Goal: Find specific page/section: Find specific page/section

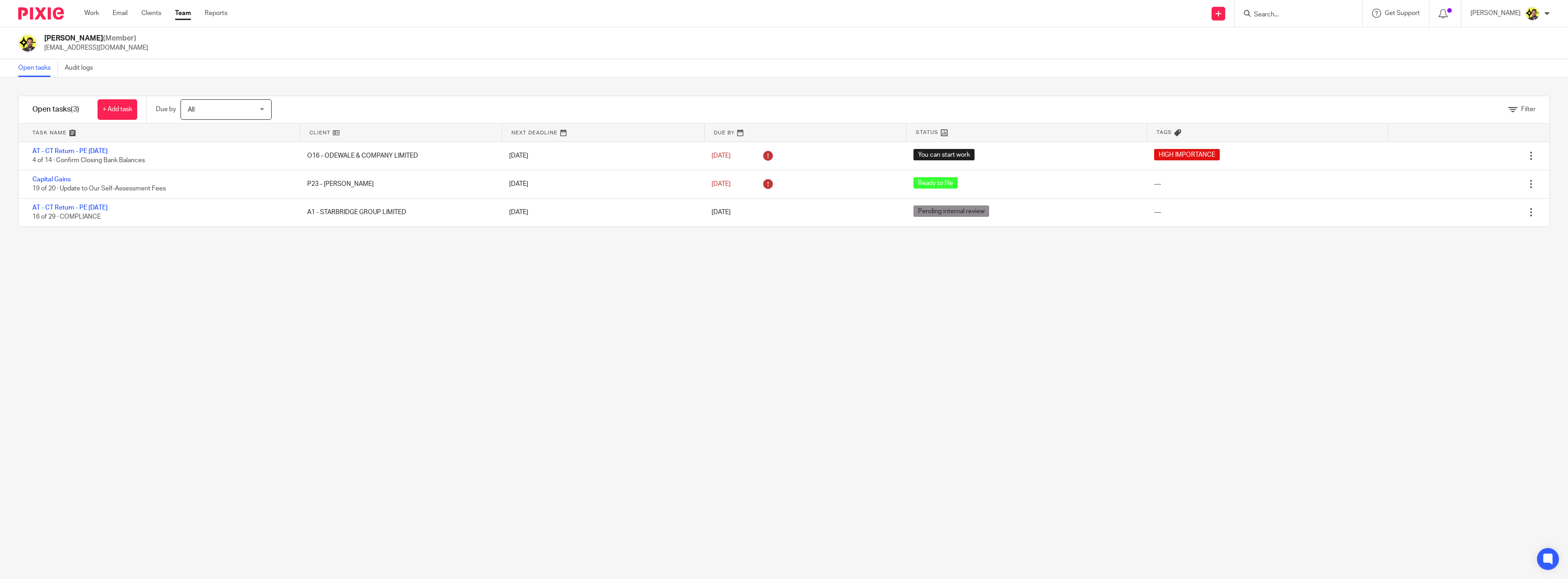
click at [1272, 12] on input "Search" at bounding box center [1294, 15] width 82 height 8
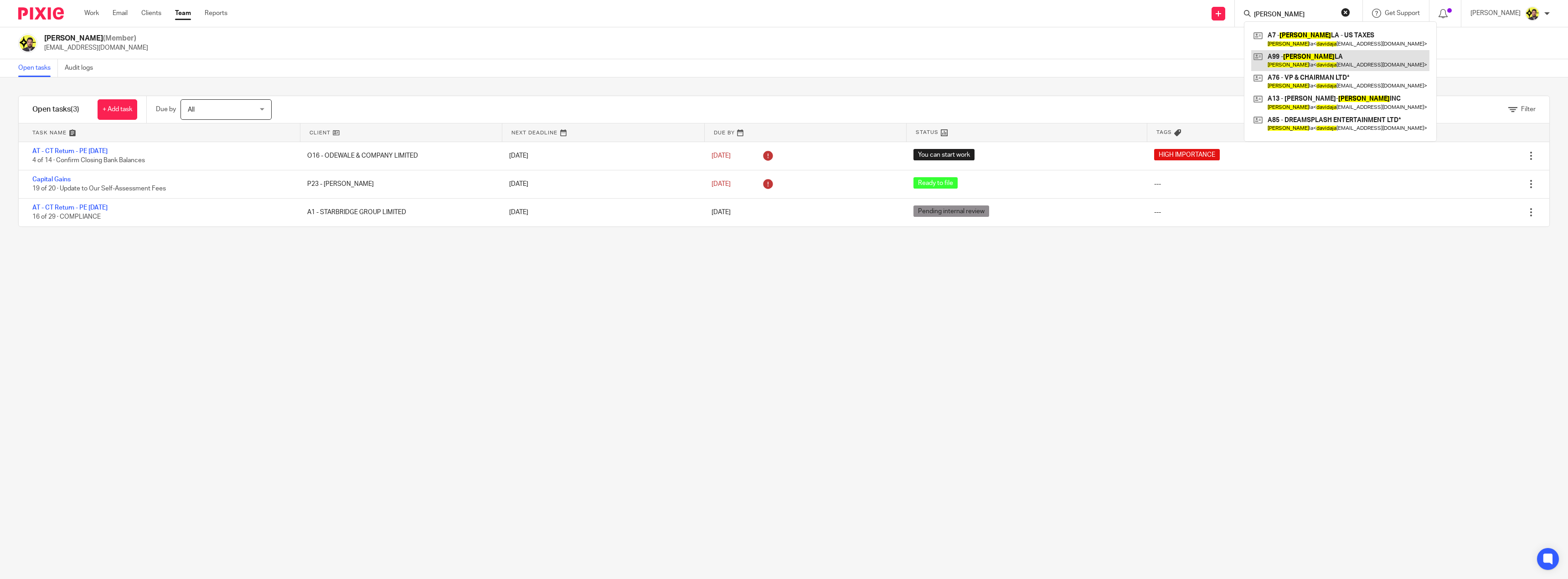
type input "david aja"
click at [1335, 54] on link at bounding box center [1340, 60] width 178 height 21
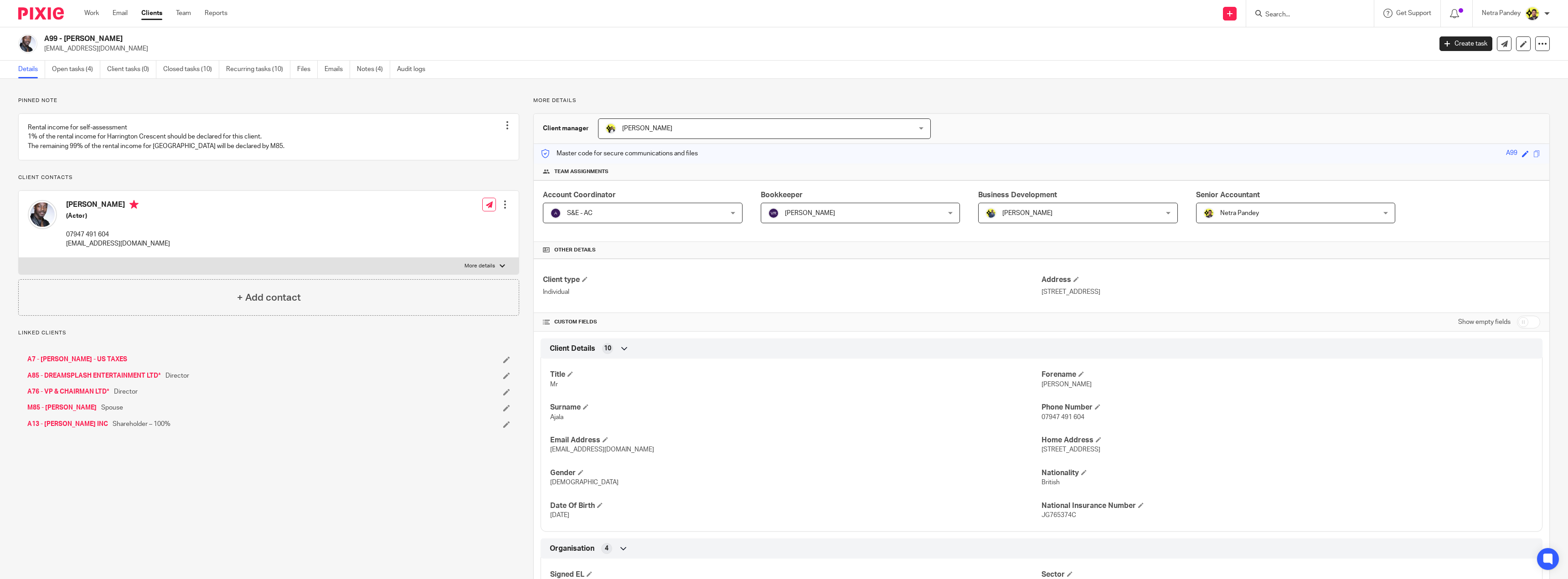
drag, startPoint x: 116, startPoint y: 37, endPoint x: 90, endPoint y: 43, distance: 26.7
click at [90, 43] on h2 "A99 - [PERSON_NAME]" at bounding box center [597, 39] width 1106 height 10
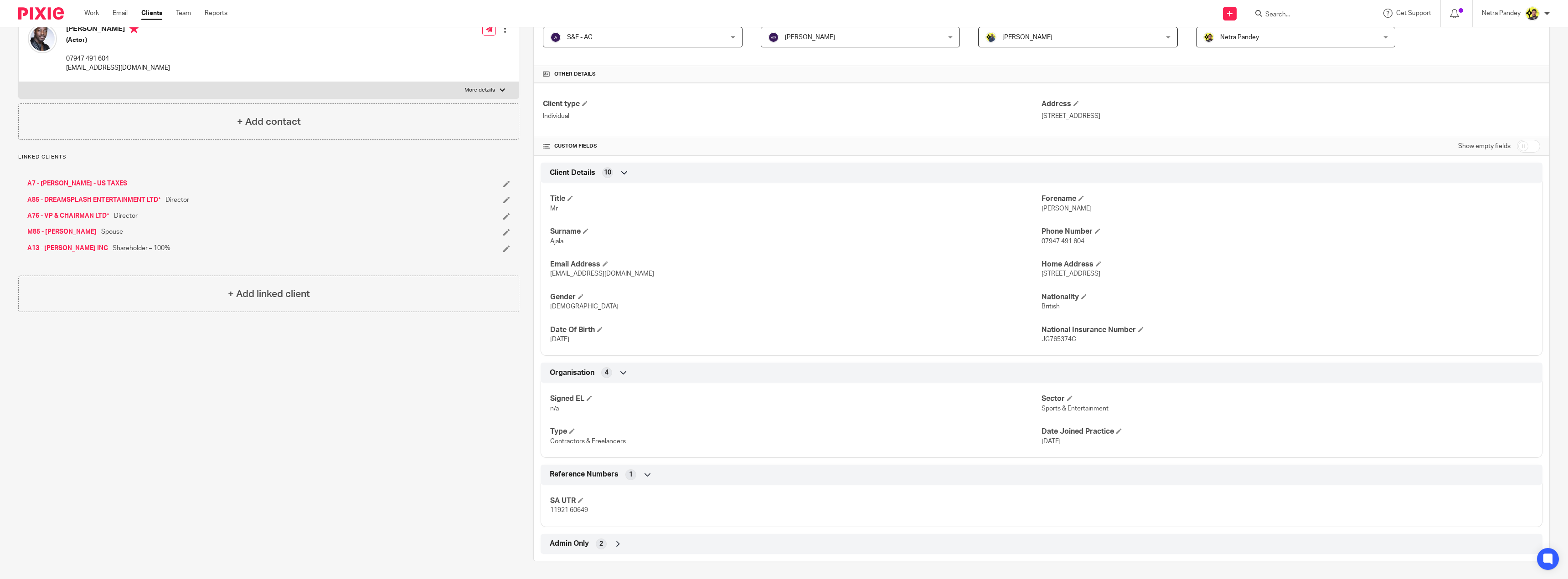
scroll to position [176, 0]
drag, startPoint x: 1074, startPoint y: 339, endPoint x: 1037, endPoint y: 335, distance: 37.2
click at [1042, 335] on p "JG765374C" at bounding box center [1287, 338] width 492 height 9
copy span "JG765374C"
drag, startPoint x: 587, startPoint y: 511, endPoint x: 545, endPoint y: 508, distance: 42.1
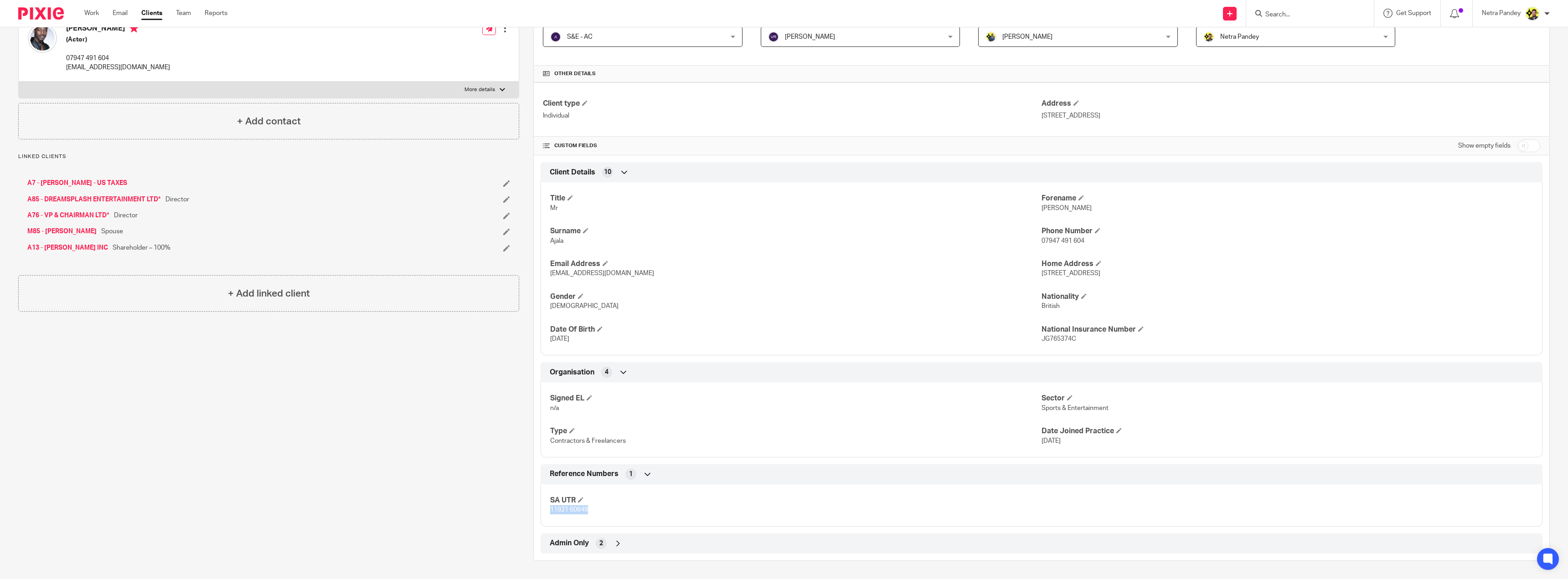
click at [545, 508] on div "SA UTR 11921 60649" at bounding box center [1042, 502] width 1002 height 49
copy span "11921 60649"
drag, startPoint x: 1141, startPoint y: 274, endPoint x: 1036, endPoint y: 277, distance: 105.0
click at [1036, 277] on div "Title Mr Forename David Surname Ajala Phone Number 07947 491 604 Email Address …" at bounding box center [1042, 265] width 1002 height 180
click at [1042, 277] on p "35B Durley Road, London, N16 5JR" at bounding box center [1287, 273] width 492 height 9
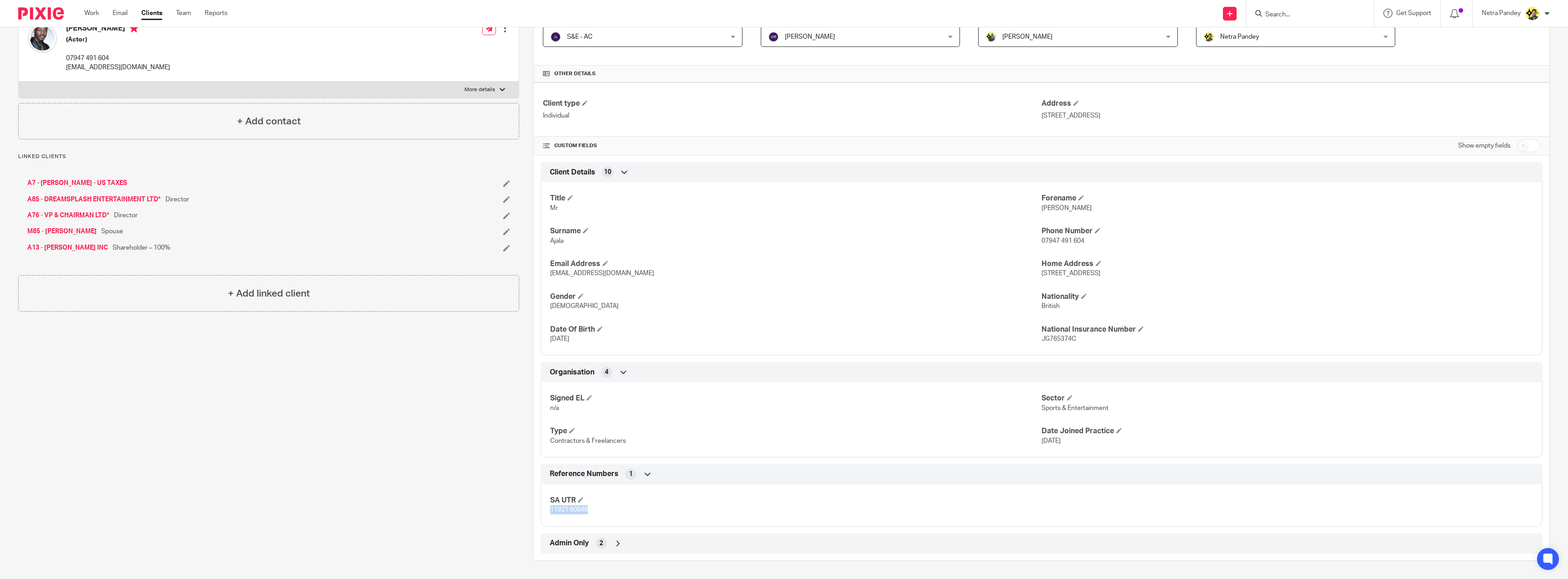
click at [1100, 273] on span "35B Durley Road, London, N16 5JR" at bounding box center [1071, 273] width 58 height 6
drag, startPoint x: 1113, startPoint y: 273, endPoint x: 1136, endPoint y: 275, distance: 23.1
click at [1100, 275] on span "35B Durley Road, London, N16 5JR" at bounding box center [1071, 273] width 58 height 6
copy span "N16 5JR"
drag, startPoint x: 1084, startPoint y: 273, endPoint x: 1037, endPoint y: 272, distance: 47.0
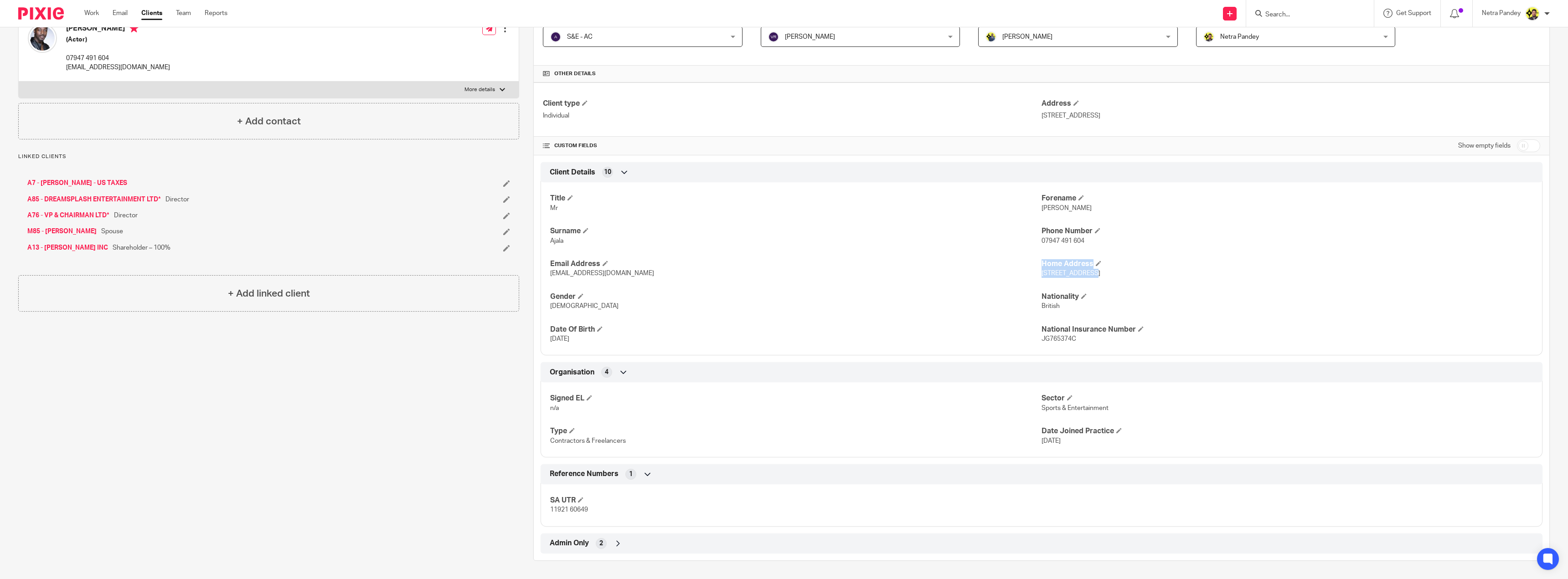
click at [1037, 272] on div "Title Mr Forename David Surname Ajala Phone Number 07947 491 604 Email Address …" at bounding box center [1042, 265] width 1002 height 180
click at [1042, 277] on span "35B Durley Road, London, N16 5JR" at bounding box center [1071, 273] width 58 height 6
click at [1073, 277] on p "35B Durley Road, London, N16 5JR" at bounding box center [1287, 273] width 492 height 9
click at [1080, 275] on span "35B Durley Road, London, N16 5JR" at bounding box center [1071, 273] width 58 height 6
click at [1082, 274] on span "35B Durley Road, London, N16 5JR" at bounding box center [1071, 273] width 58 height 6
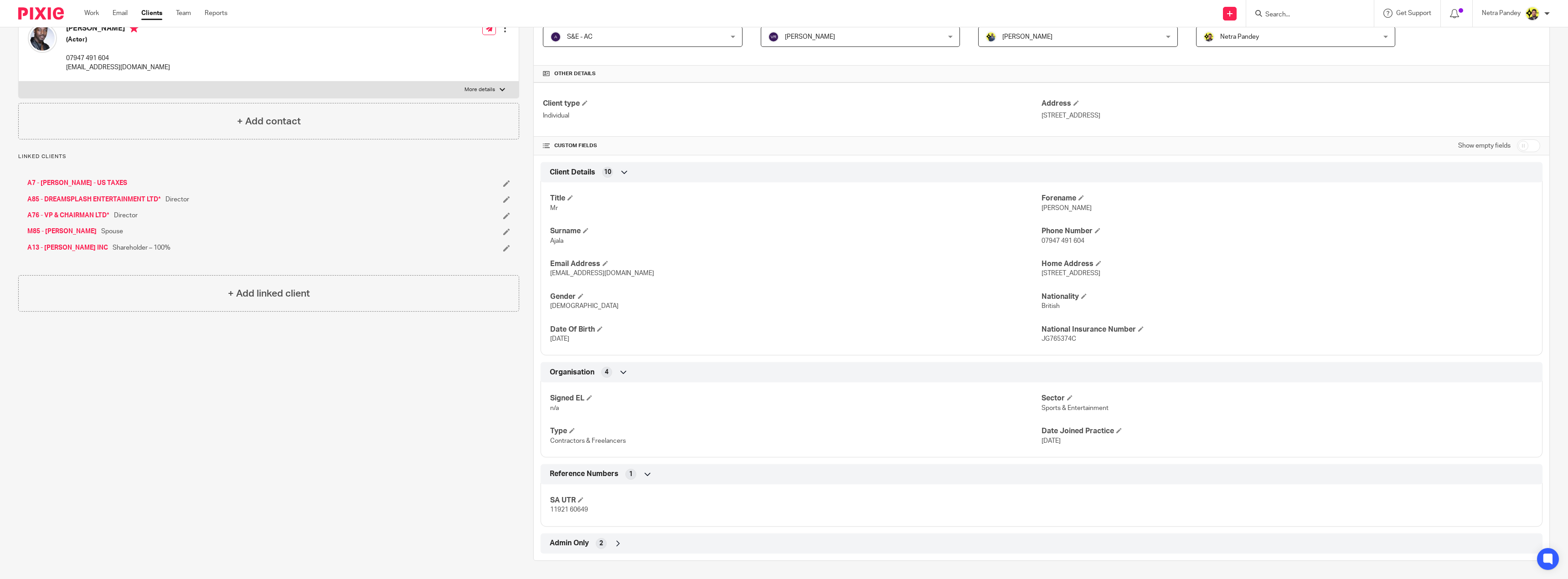
click at [1121, 247] on div "Title Mr Forename David Surname Ajala Phone Number 07947 491 604 Email Address …" at bounding box center [1042, 265] width 1002 height 180
drag, startPoint x: 1084, startPoint y: 271, endPoint x: 1038, endPoint y: 275, distance: 46.2
click at [1042, 275] on span "35B Durley Road, London, N16 5JR" at bounding box center [1071, 273] width 58 height 6
copy span "35B Durley Road"
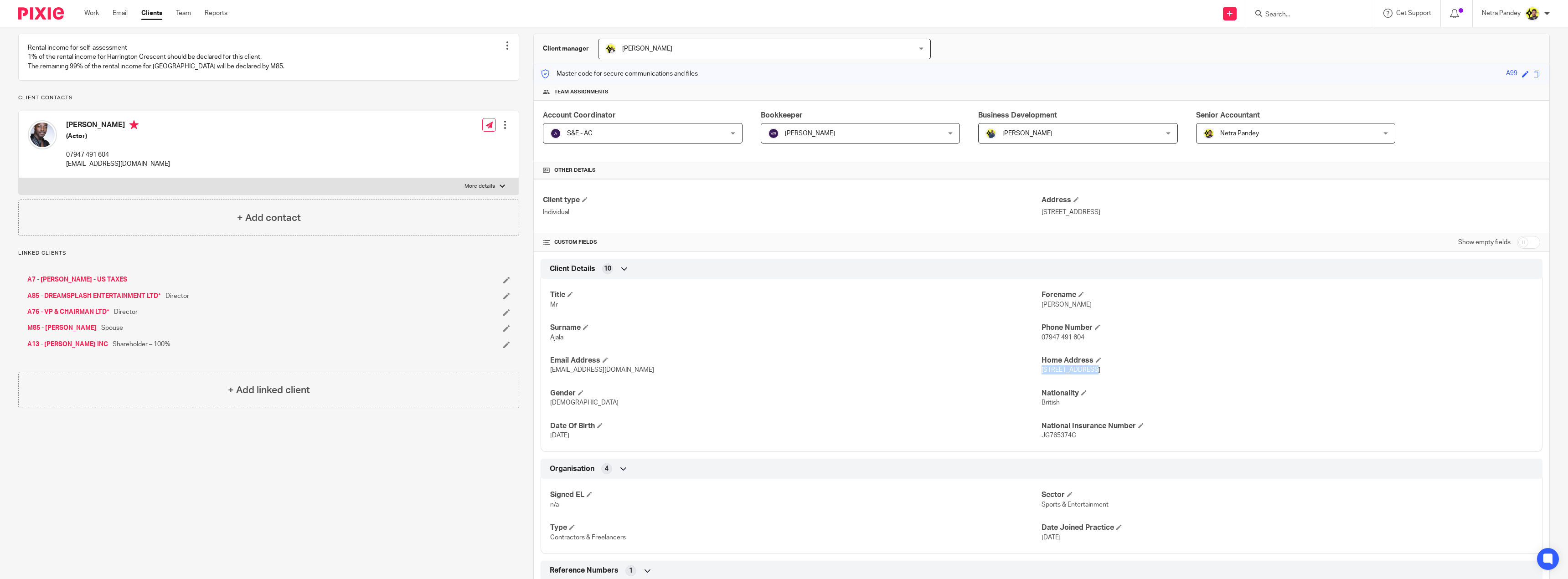
scroll to position [39, 0]
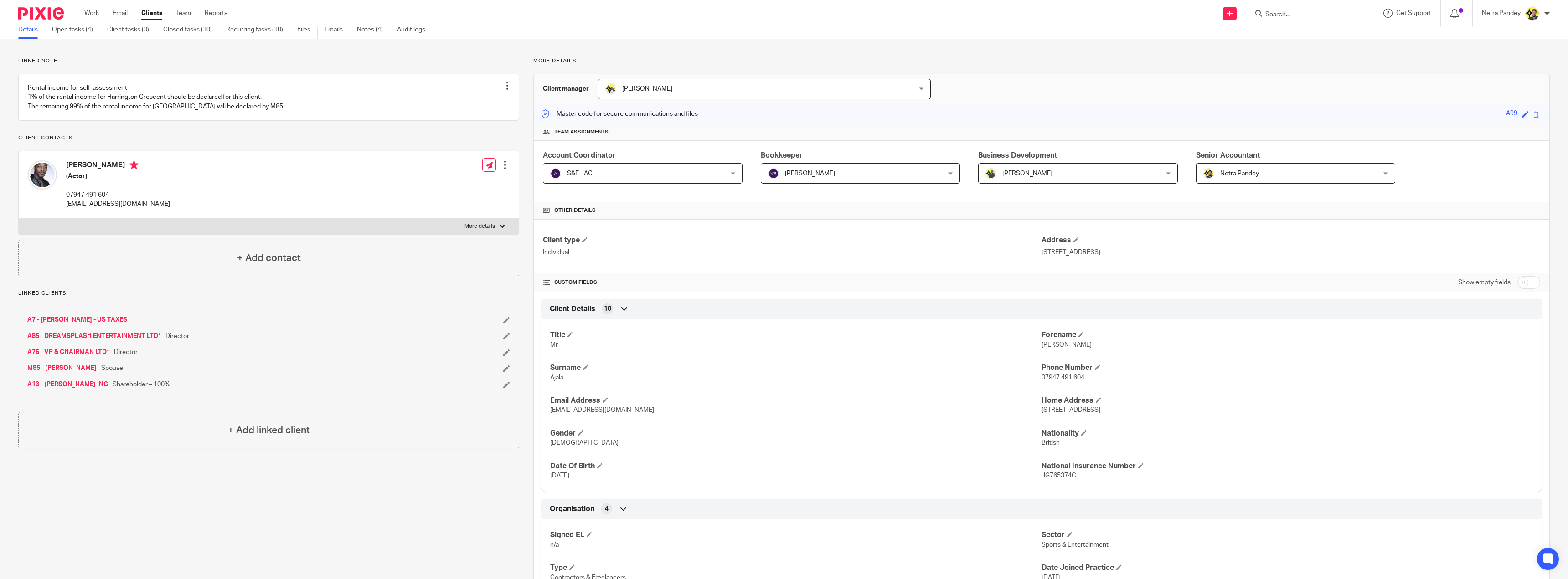
click at [1291, 15] on input "Search" at bounding box center [1306, 15] width 82 height 8
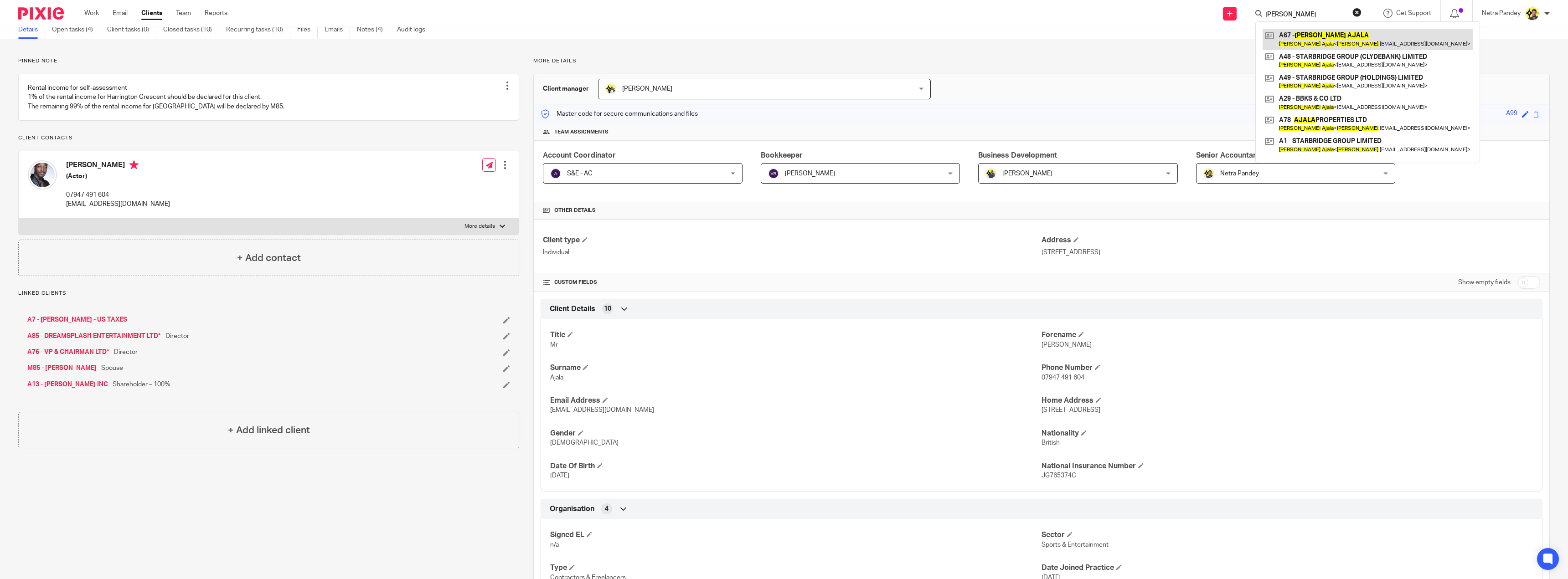
type input "BENJAMIN AJALA"
click at [1350, 39] on link at bounding box center [1367, 39] width 210 height 21
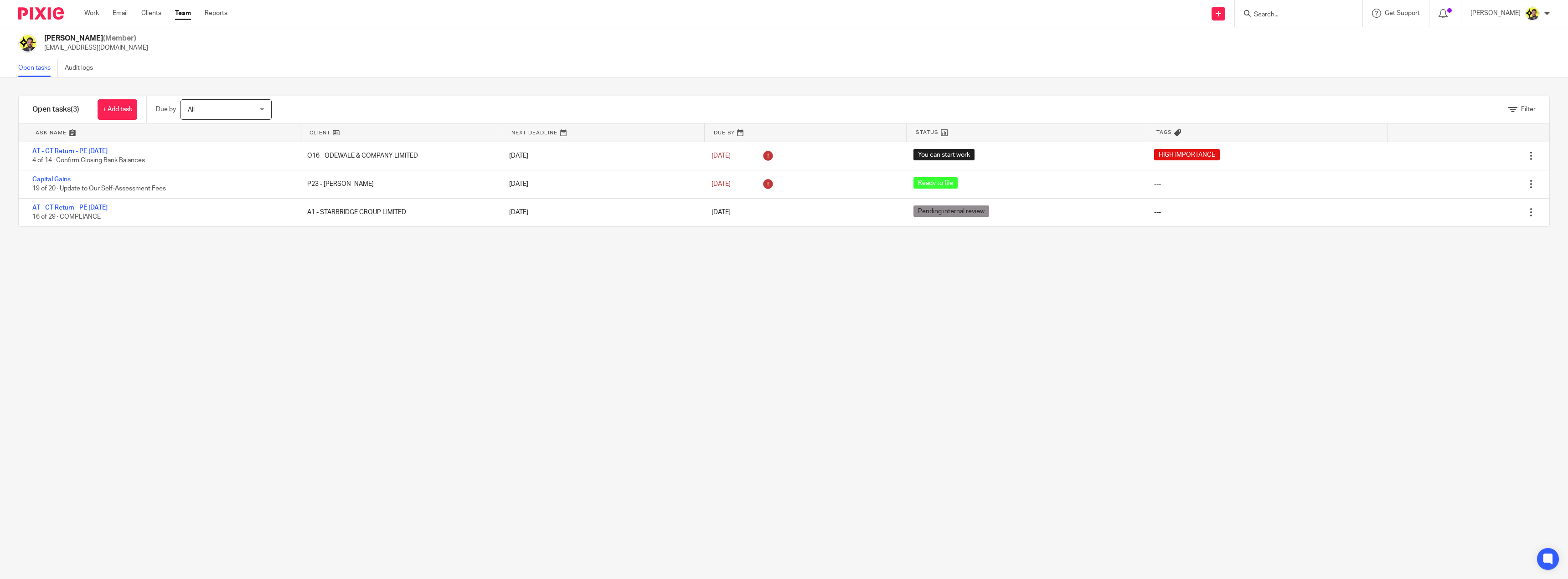
click at [362, 336] on div "Filter tasks Only show tasks matching all of these conditions 1 Client name Is …" at bounding box center [784, 328] width 1568 height 502
